Goal: Check status: Check status

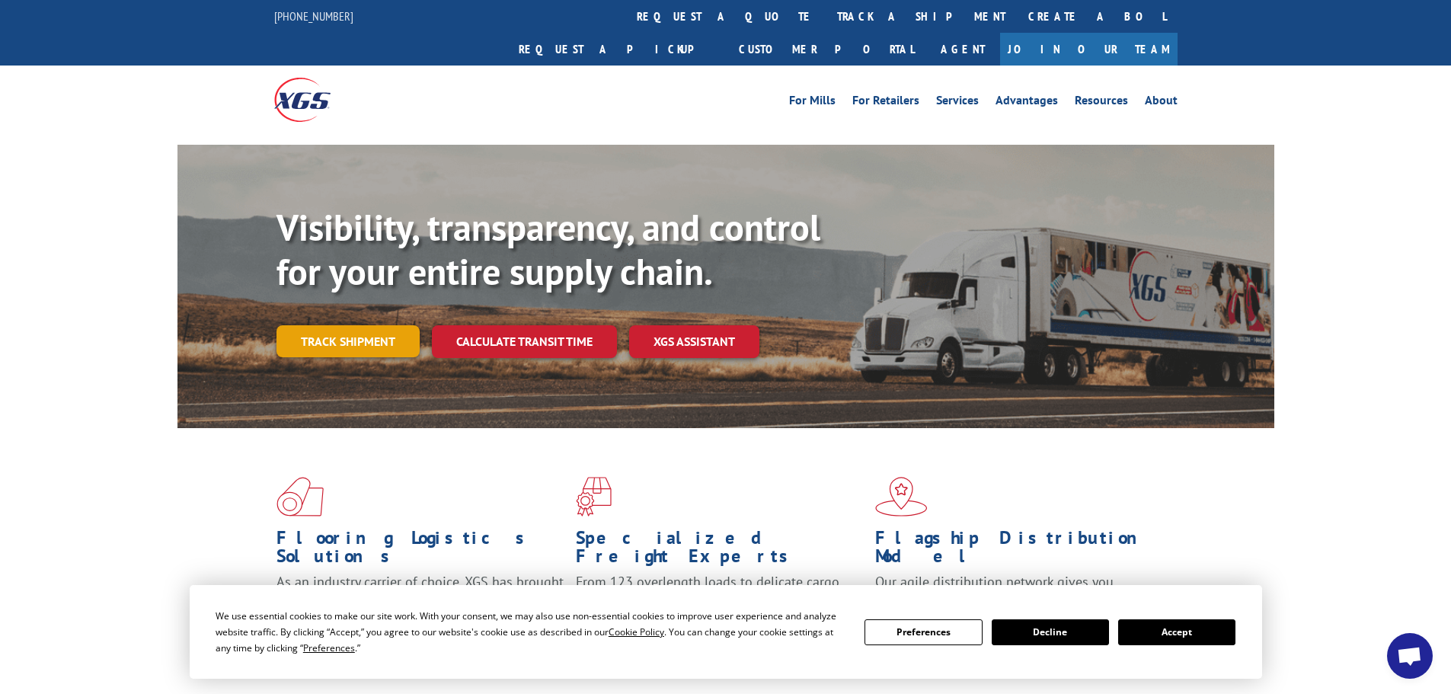
click at [375, 325] on link "Track shipment" at bounding box center [348, 341] width 143 height 32
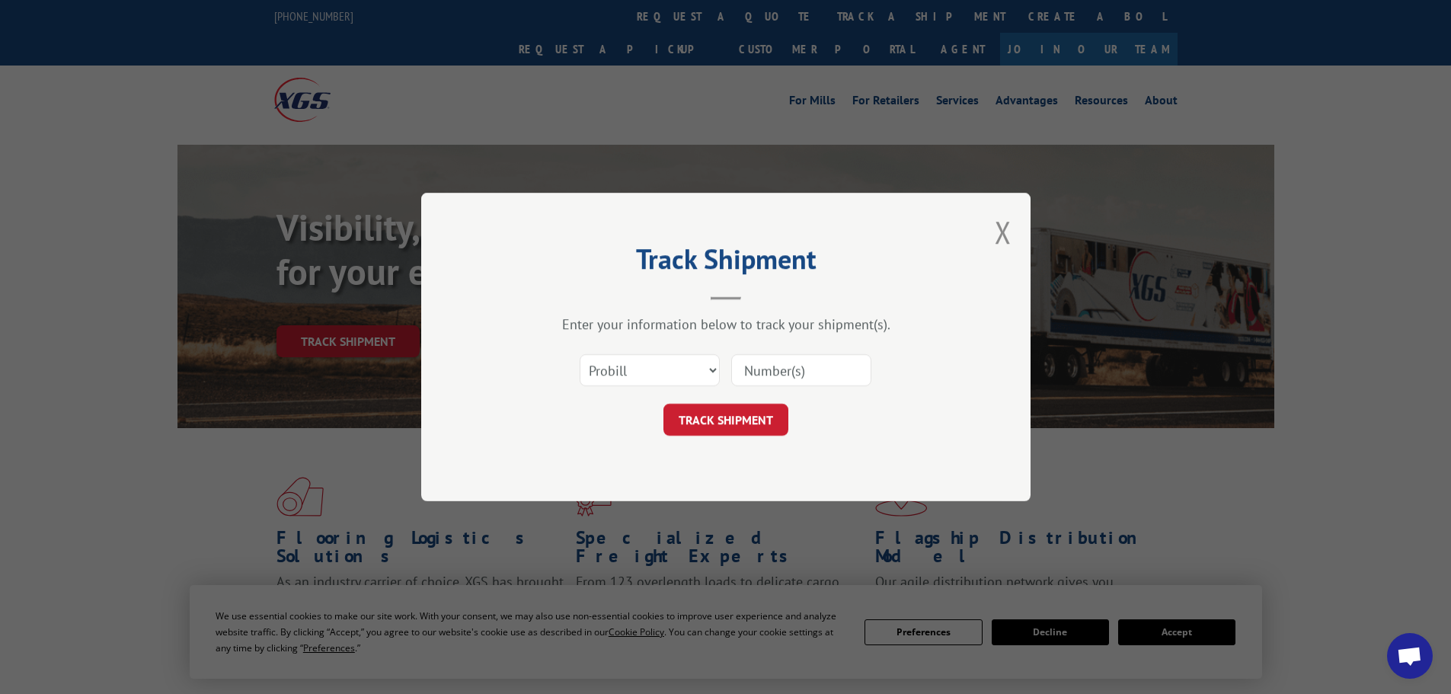
click at [817, 375] on input at bounding box center [801, 370] width 140 height 32
paste input "65546748"
type input "65546748"
click at [687, 368] on select "Select category... Probill BOL PO" at bounding box center [650, 370] width 140 height 32
select select "bol"
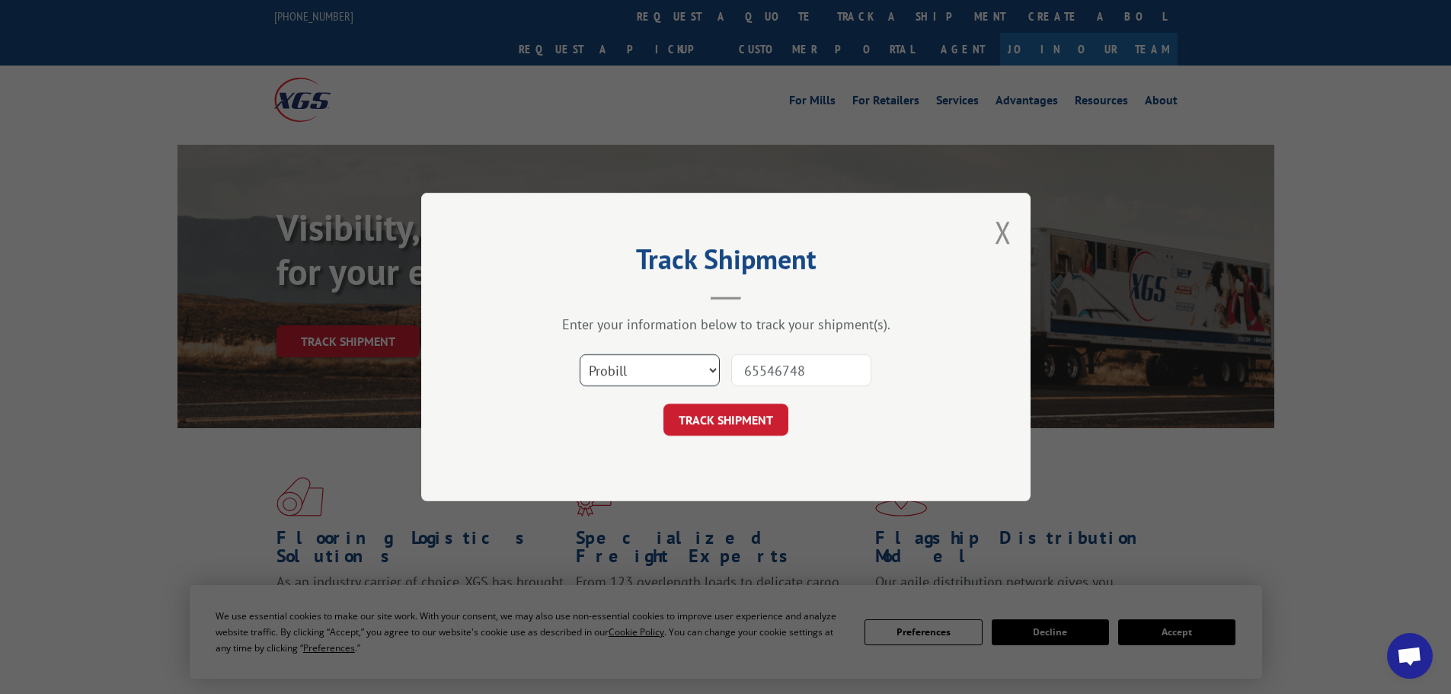
click at [580, 354] on select "Select category... Probill BOL PO" at bounding box center [650, 370] width 140 height 32
click at [733, 419] on button "TRACK SHIPMENT" at bounding box center [726, 420] width 125 height 32
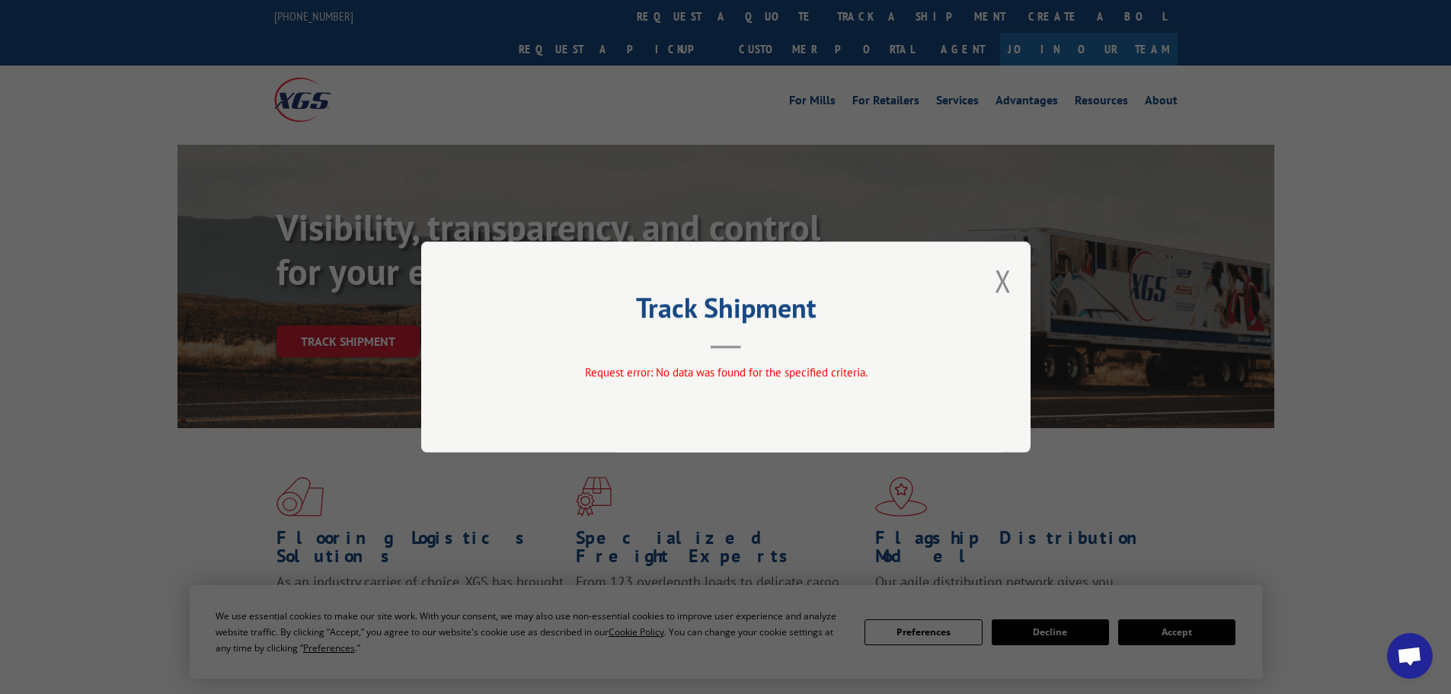
click at [1016, 283] on div "Track Shipment Request error: No data was found for the specified criteria." at bounding box center [725, 347] width 609 height 211
click at [1008, 283] on button "Close modal" at bounding box center [1003, 281] width 17 height 40
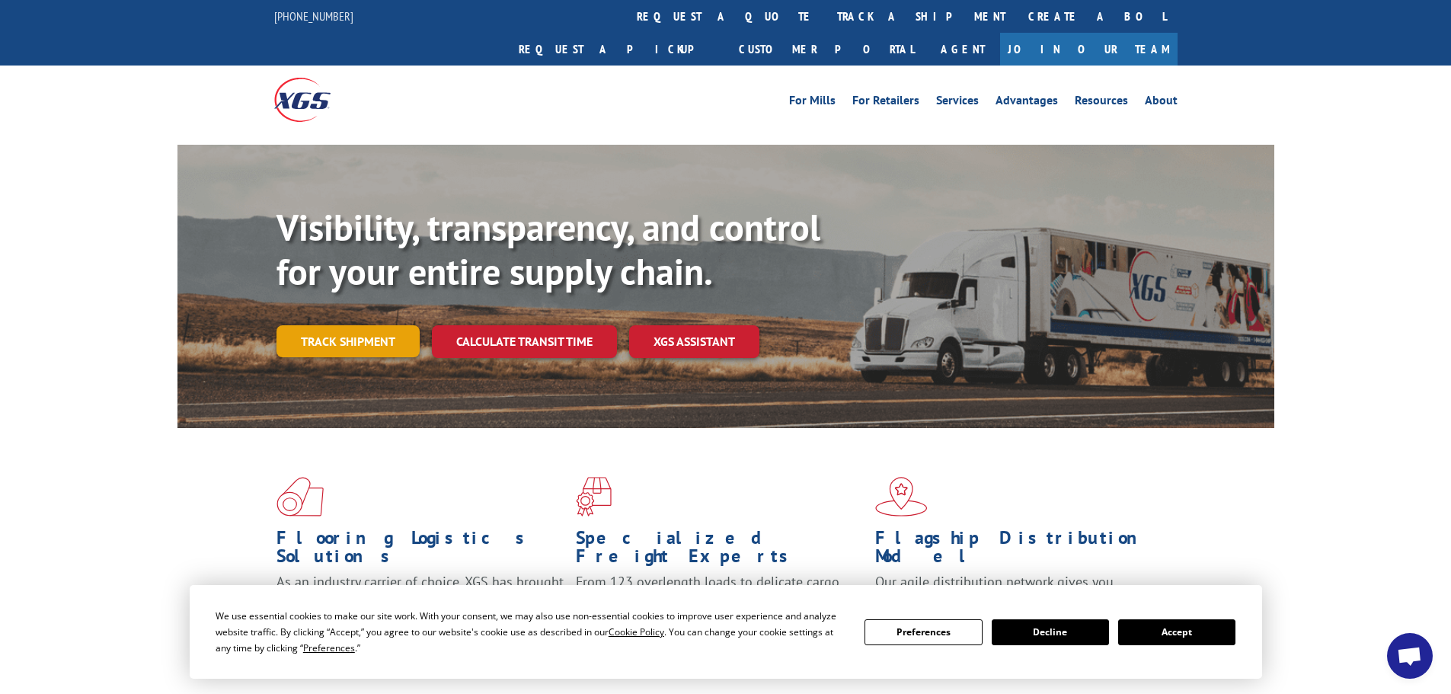
click at [368, 325] on link "Track shipment" at bounding box center [348, 341] width 143 height 32
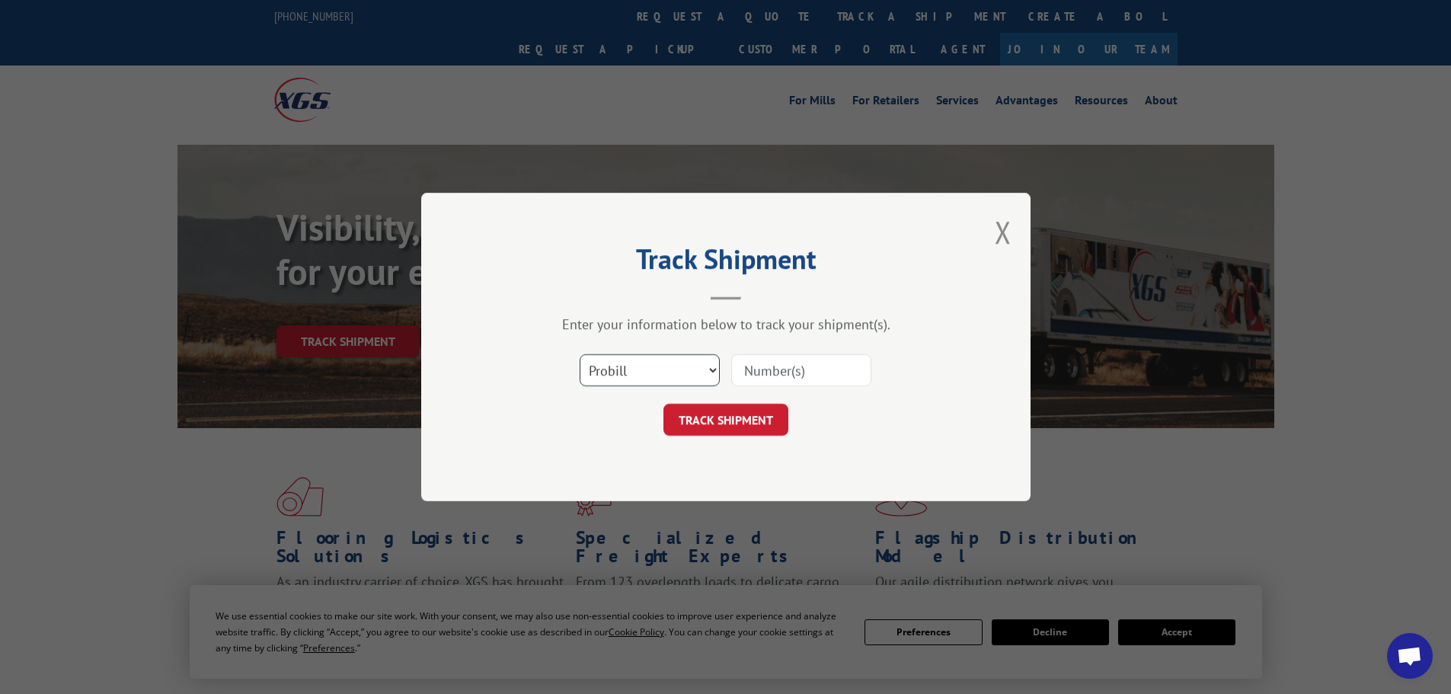
click at [655, 367] on select "Select category... Probill BOL PO" at bounding box center [650, 370] width 140 height 32
select select "po"
click at [580, 354] on select "Select category... Probill BOL PO" at bounding box center [650, 370] width 140 height 32
click at [753, 390] on div "Select category... Probill BOL PO" at bounding box center [725, 370] width 457 height 50
click at [765, 376] on input at bounding box center [801, 370] width 140 height 32
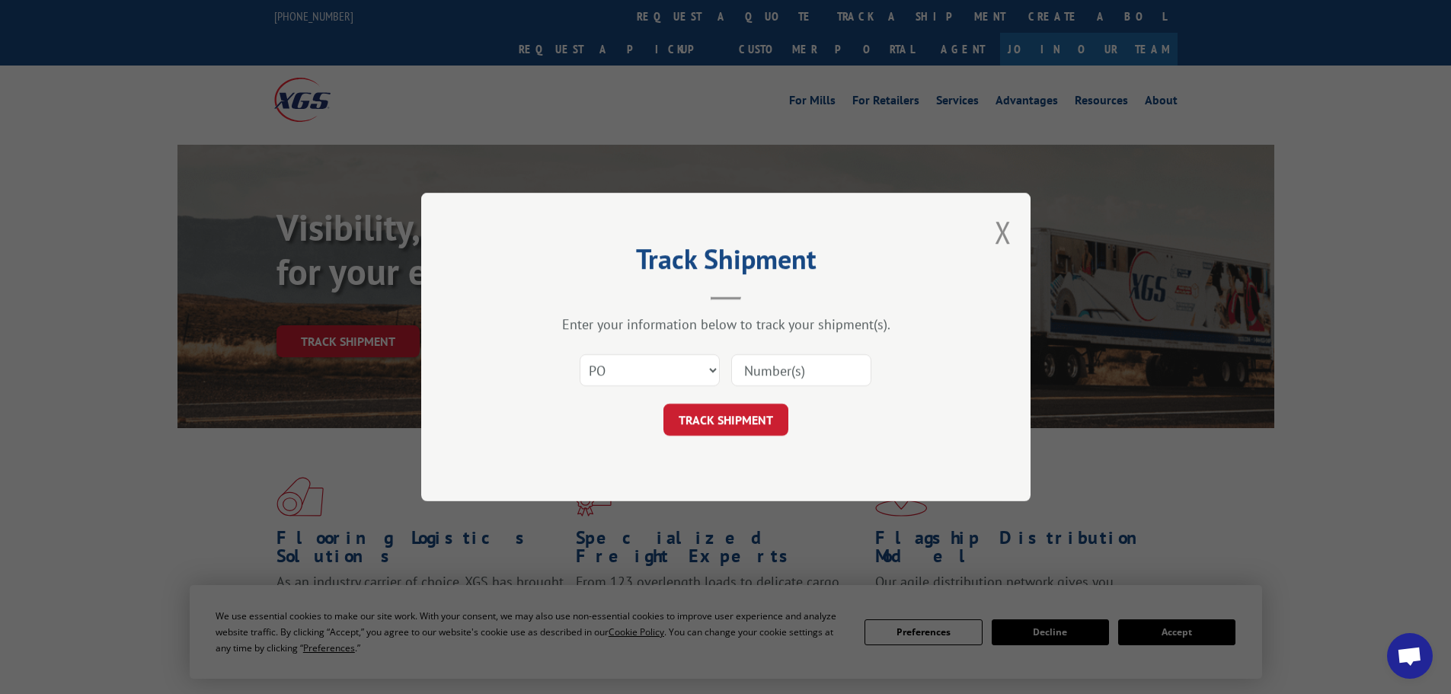
paste input "65546748"
type input "65546748"
click at [709, 428] on button "TRACK SHIPMENT" at bounding box center [726, 420] width 125 height 32
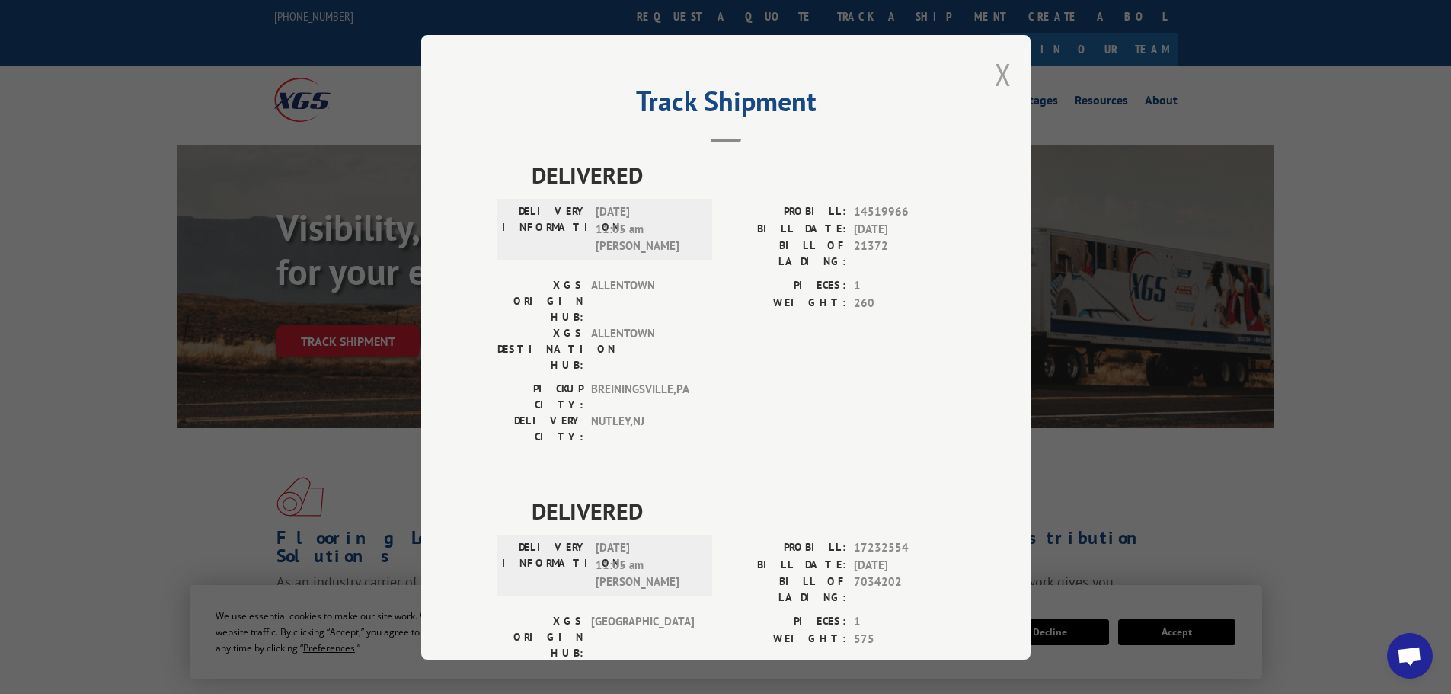
click at [1000, 78] on button "Close modal" at bounding box center [1003, 74] width 17 height 40
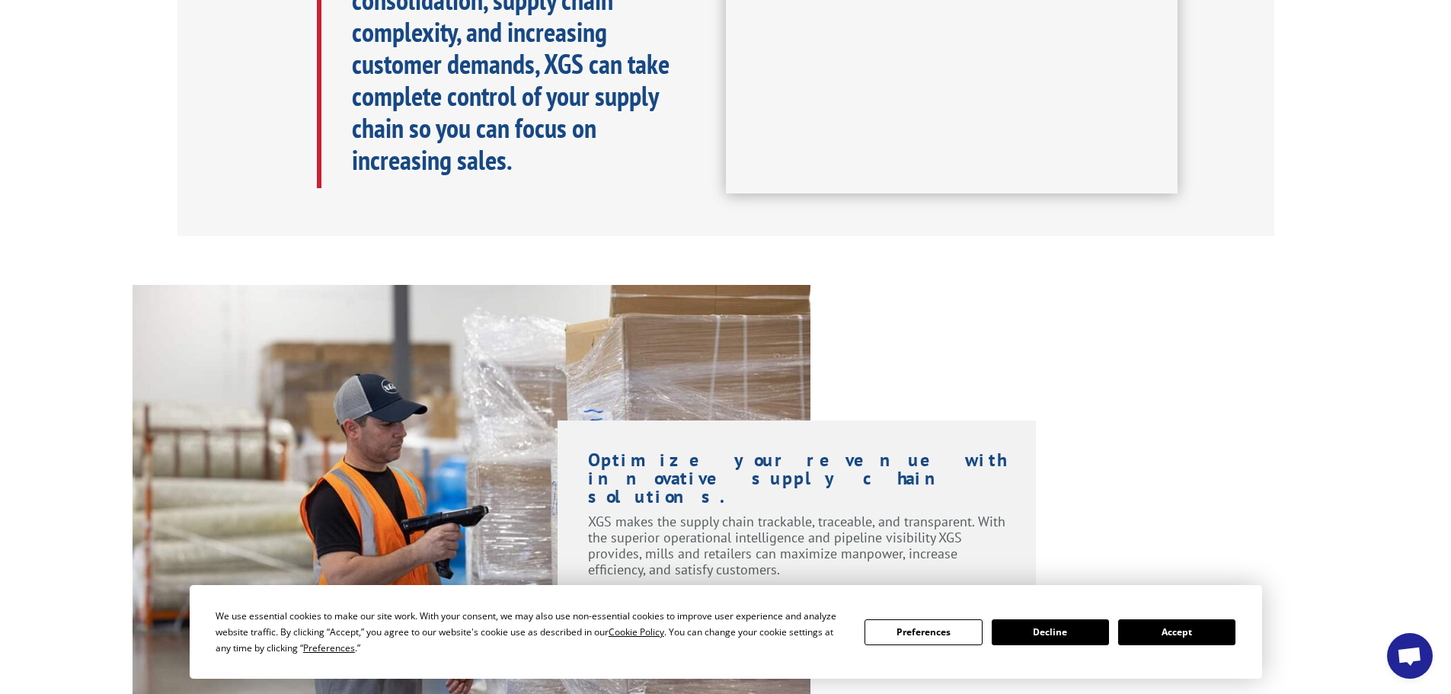
scroll to position [457, 0]
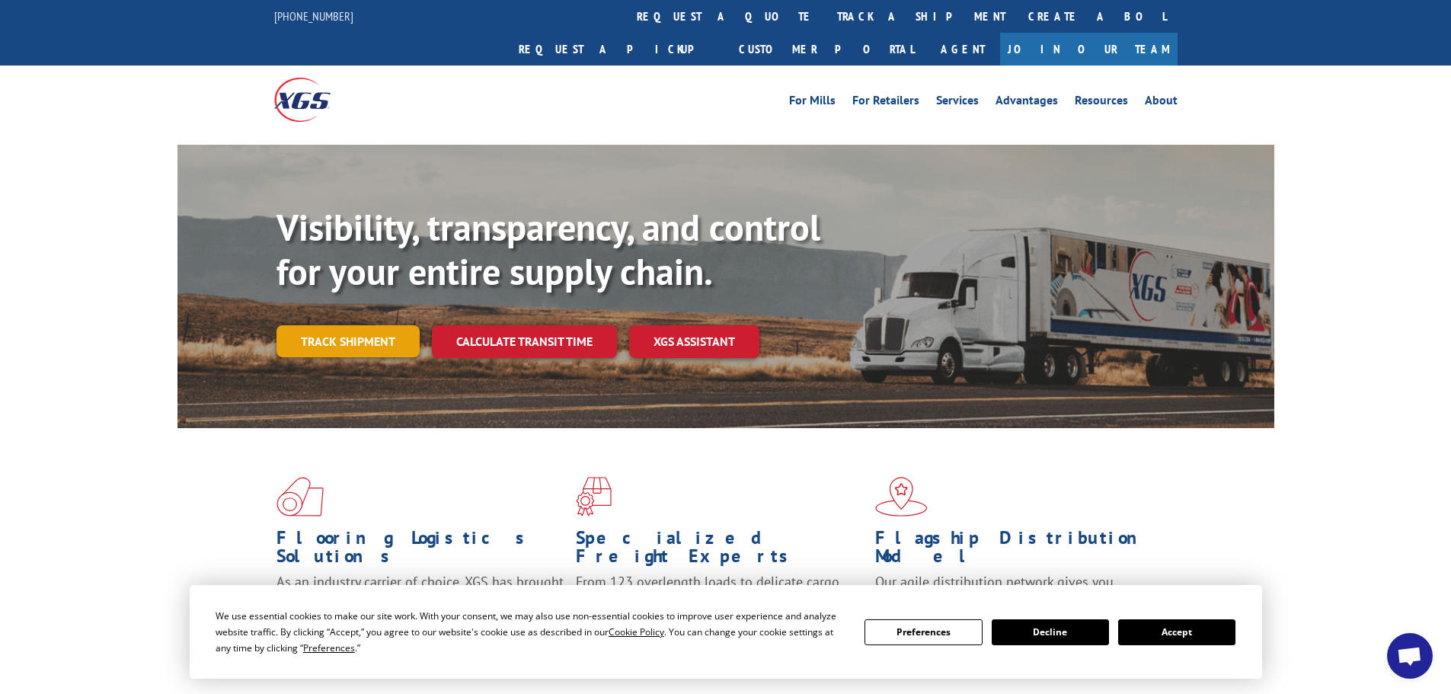
click at [321, 325] on link "Track shipment" at bounding box center [348, 341] width 143 height 32
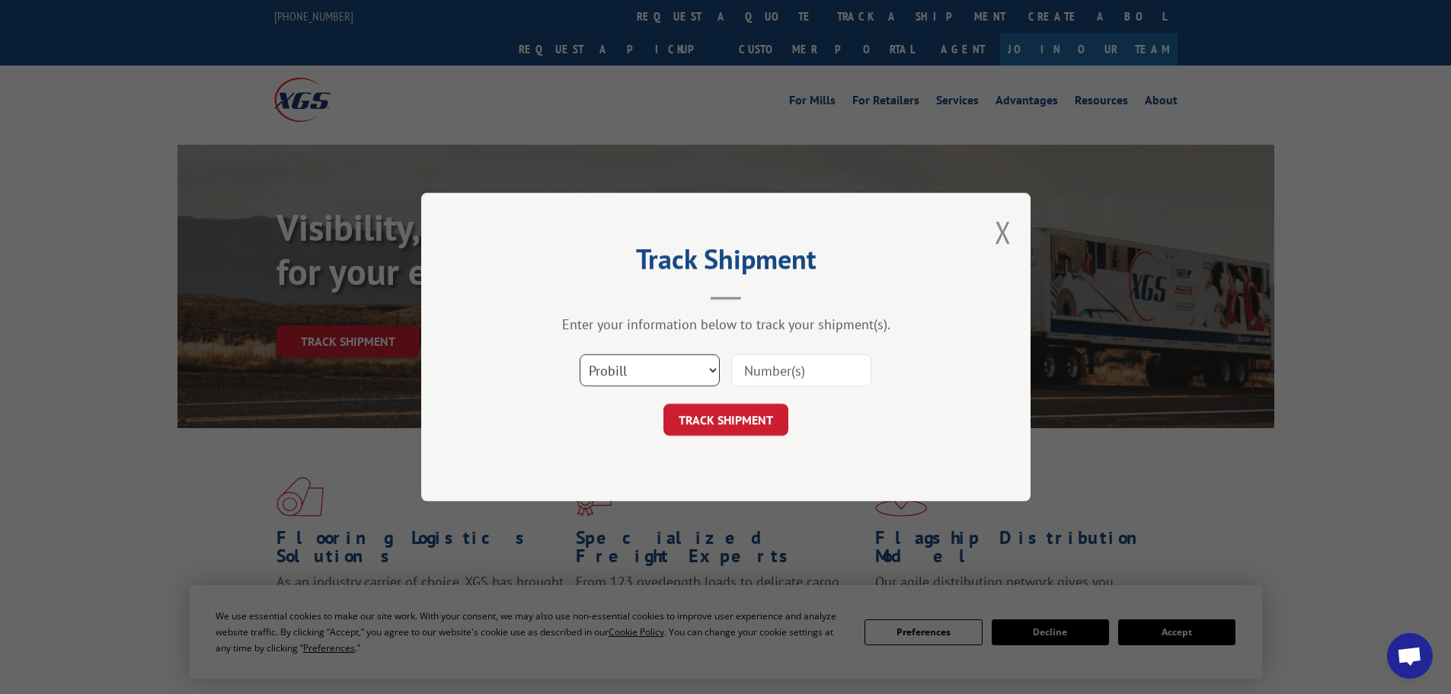
click at [653, 376] on select "Select category... Probill BOL PO" at bounding box center [650, 370] width 140 height 32
select select "po"
click at [580, 354] on select "Select category... Probill BOL PO" at bounding box center [650, 370] width 140 height 32
click at [761, 368] on input at bounding box center [801, 370] width 140 height 32
paste input "65546748"
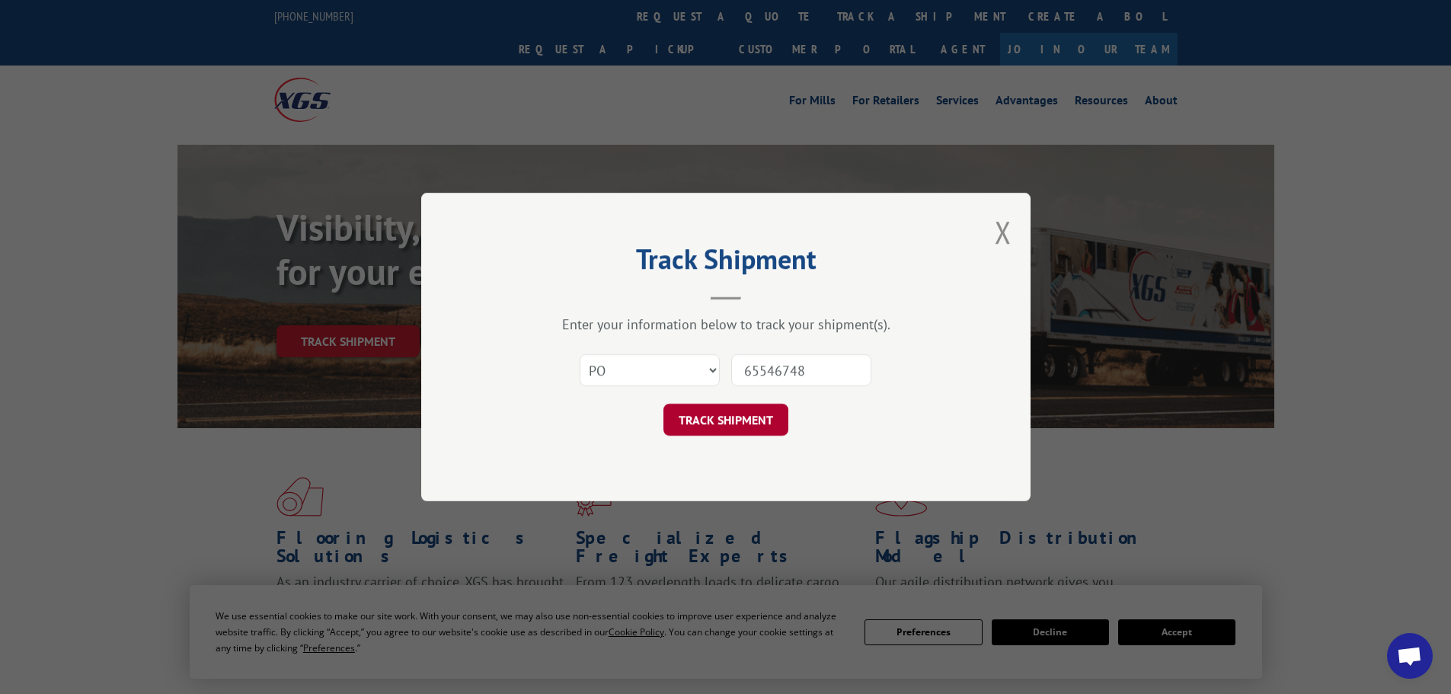
type input "65546748"
click at [756, 414] on button "TRACK SHIPMENT" at bounding box center [726, 420] width 125 height 32
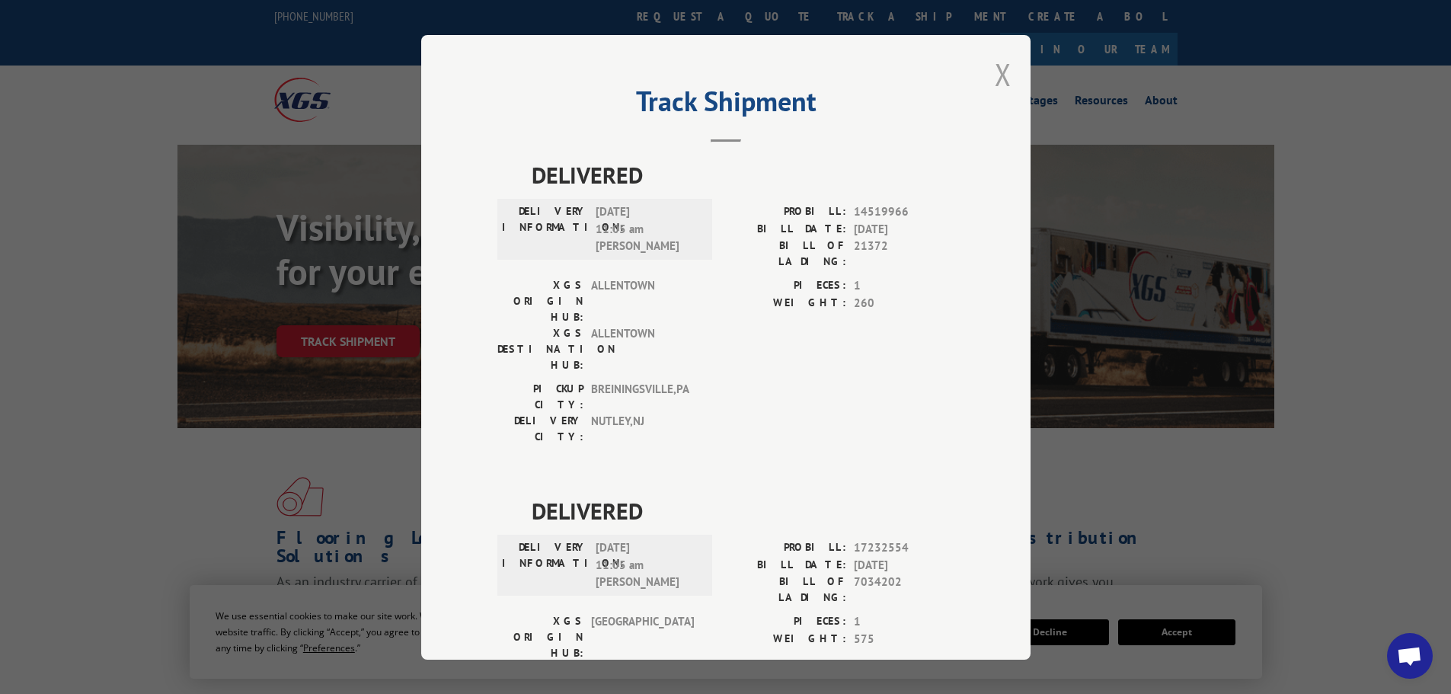
click at [995, 74] on button "Close modal" at bounding box center [1003, 74] width 17 height 40
